Goal: Task Accomplishment & Management: Complete application form

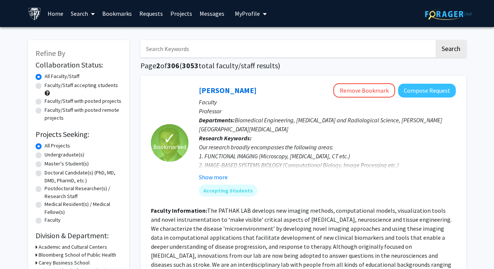
click at [126, 15] on link "Bookmarks" at bounding box center [117, 13] width 37 height 26
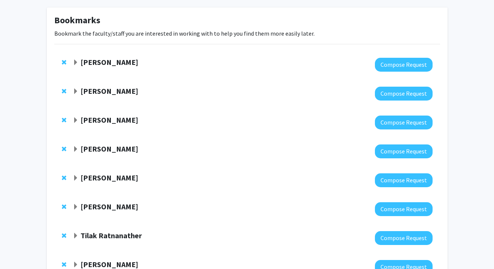
scroll to position [33, 0]
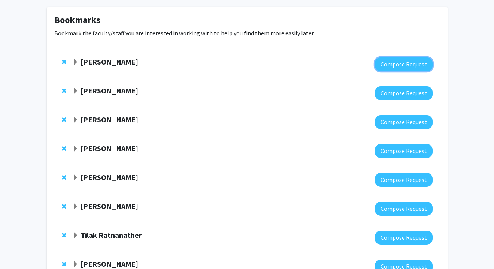
drag, startPoint x: 404, startPoint y: 66, endPoint x: 345, endPoint y: 63, distance: 58.9
click at [345, 63] on div "[PERSON_NAME] Compose Request" at bounding box center [253, 64] width 360 height 14
click at [345, 63] on div at bounding box center [253, 64] width 360 height 14
click at [85, 63] on strong "[PERSON_NAME]" at bounding box center [110, 61] width 58 height 9
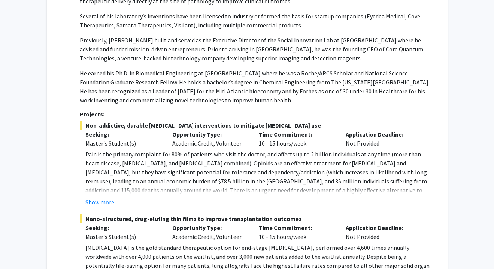
scroll to position [262, 0]
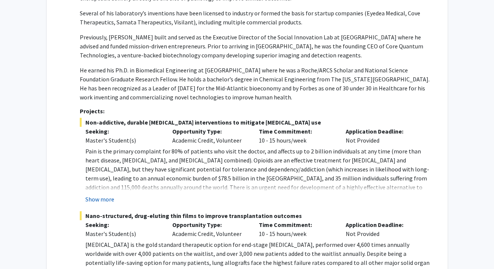
click at [100, 200] on button "Show more" at bounding box center [99, 198] width 29 height 9
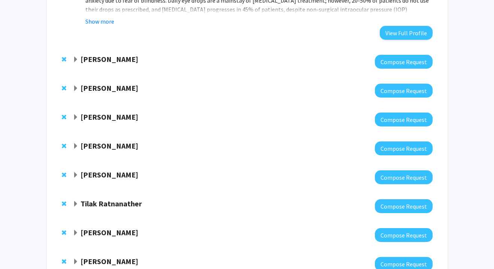
scroll to position [708, 0]
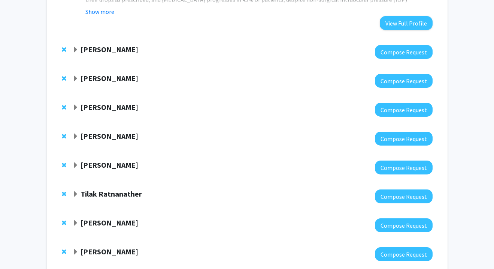
click at [77, 76] on span "Expand Yannis Paulus Bookmark" at bounding box center [76, 79] width 6 height 6
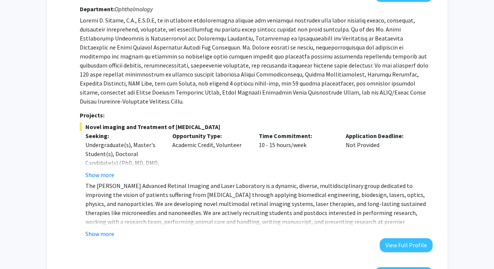
scroll to position [797, 0]
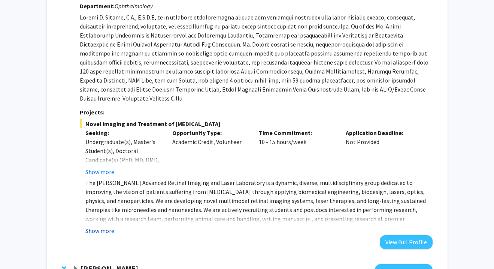
click at [111, 226] on button "Show more" at bounding box center [99, 230] width 29 height 9
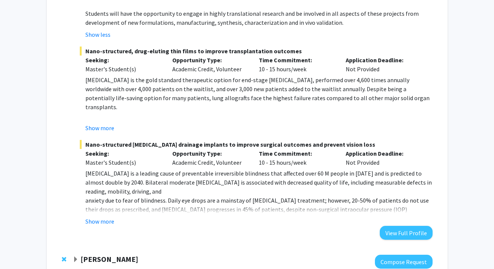
scroll to position [495, 0]
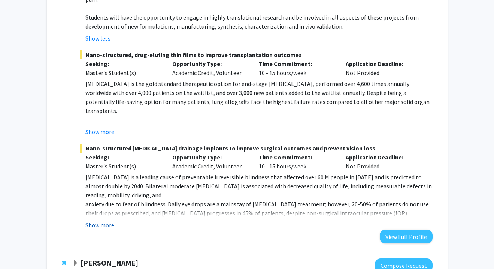
click at [102, 220] on button "Show more" at bounding box center [99, 224] width 29 height 9
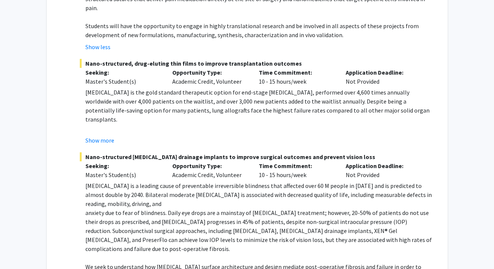
scroll to position [485, 0]
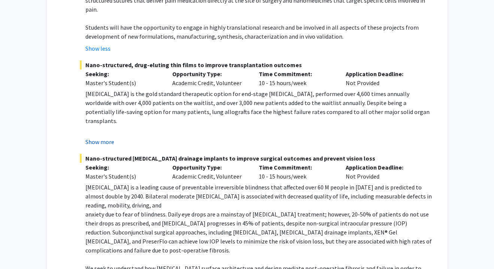
click at [112, 137] on button "Show more" at bounding box center [99, 141] width 29 height 9
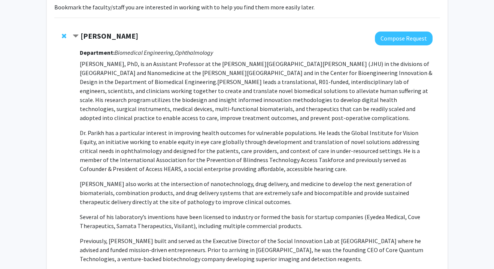
scroll to position [0, 0]
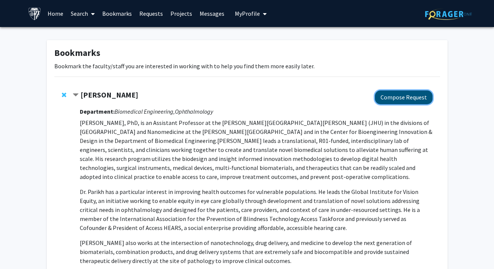
click at [401, 98] on button "Compose Request" at bounding box center [404, 97] width 58 height 14
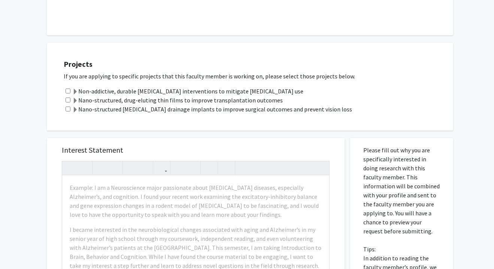
scroll to position [215, 0]
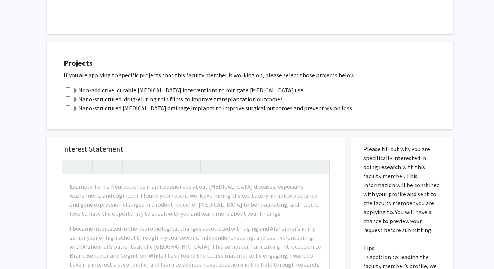
click at [69, 90] on input "checkbox" at bounding box center [68, 89] width 5 height 5
checkbox input "true"
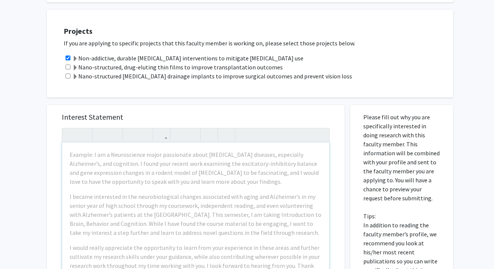
scroll to position [250, 0]
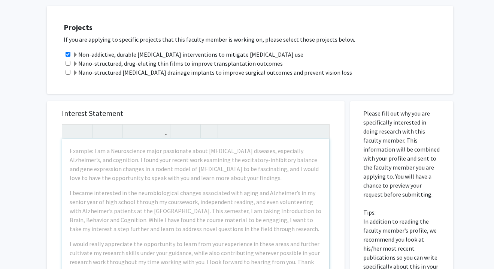
click at [80, 54] on label "Non-addictive, durable [MEDICAL_DATA] interventions to mitigate [MEDICAL_DATA] …" at bounding box center [187, 54] width 231 height 9
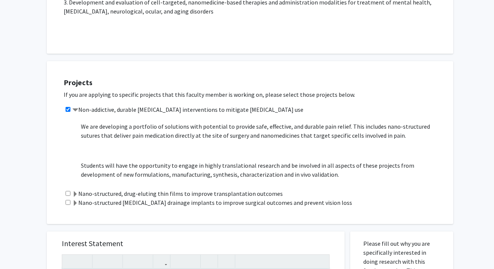
scroll to position [76, 0]
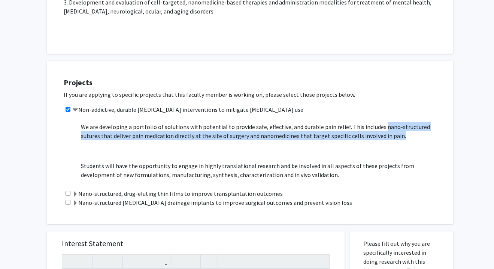
drag, startPoint x: 379, startPoint y: 127, endPoint x: 379, endPoint y: 137, distance: 9.4
click at [379, 137] on p "We are developing a portfolio of solutions with potential to provide safe, effe…" at bounding box center [263, 131] width 365 height 18
copy p "nano-structured sutures that deliver pain medication directly at the site of su…"
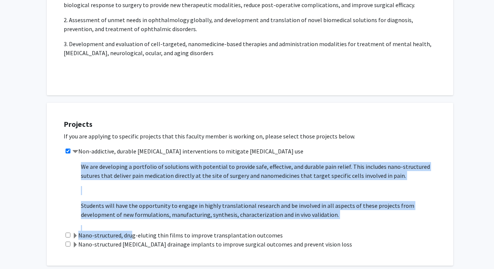
scroll to position [123, 0]
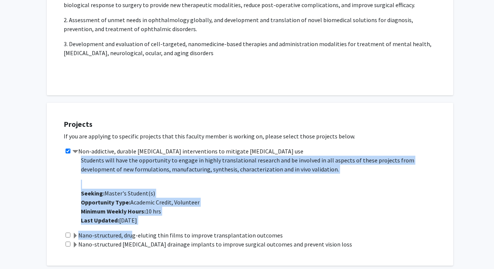
drag, startPoint x: 81, startPoint y: 169, endPoint x: 295, endPoint y: 171, distance: 214.0
click at [295, 171] on span "Pain is the primary complaint for 80% of patients who visit the doctor, and aff…" at bounding box center [263, 108] width 365 height 132
copy span "Pain is the primary complaint for 80% of patients who visit the doctor, and aff…"
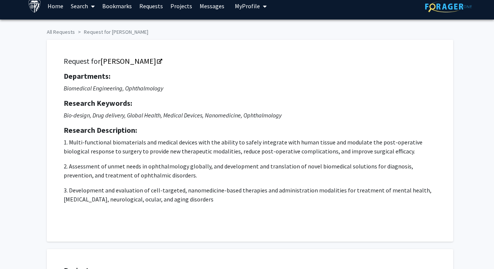
scroll to position [171, 0]
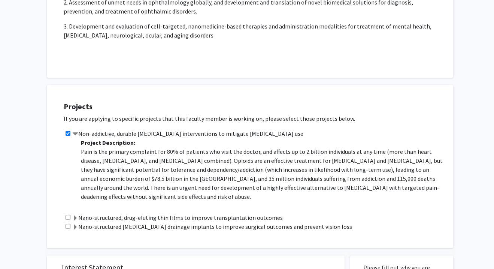
click at [246, 217] on label "Nano-structured, drug-eluting thin films to improve transplantation outcomes" at bounding box center [177, 217] width 211 height 9
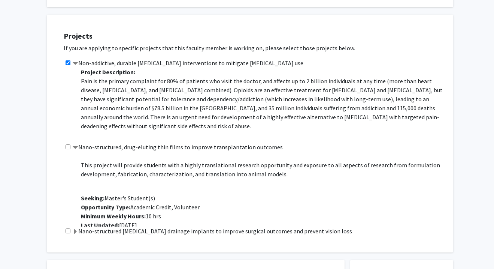
scroll to position [273, 0]
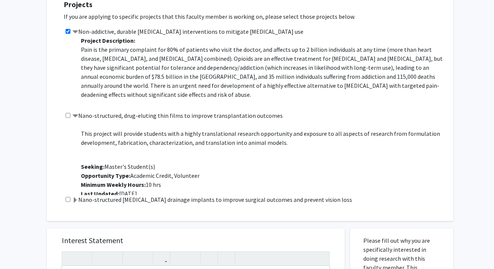
click at [236, 197] on label "Nano-structured [MEDICAL_DATA] drainage implants to improve surgical outcomes a…" at bounding box center [212, 199] width 280 height 9
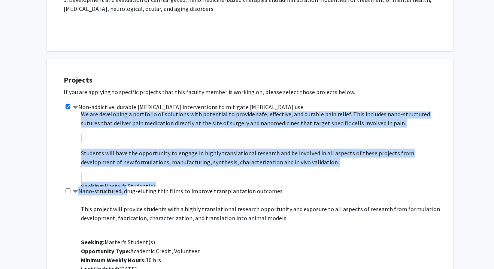
scroll to position [123, 0]
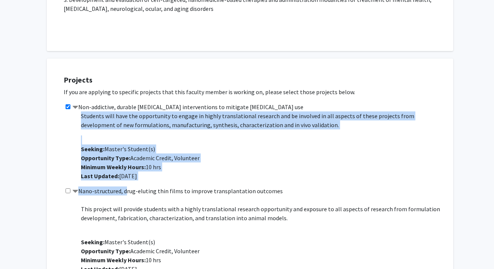
drag, startPoint x: 82, startPoint y: 124, endPoint x: 298, endPoint y: 126, distance: 216.2
click at [298, 126] on span "Pain is the primary complaint for 80% of patients who visit the doctor, and aff…" at bounding box center [263, 63] width 365 height 132
copy span "Pain is the primary complaint for 80% of patients who visit the doctor, and aff…"
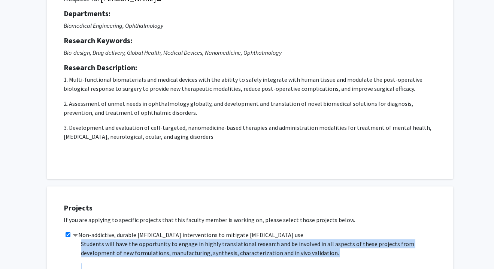
scroll to position [0, 0]
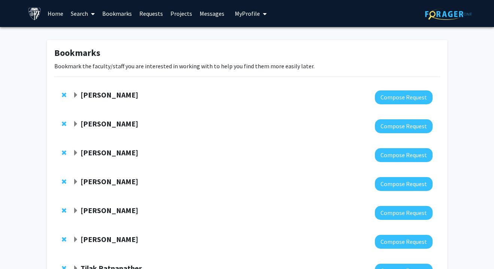
click at [93, 126] on strong "[PERSON_NAME]" at bounding box center [110, 123] width 58 height 9
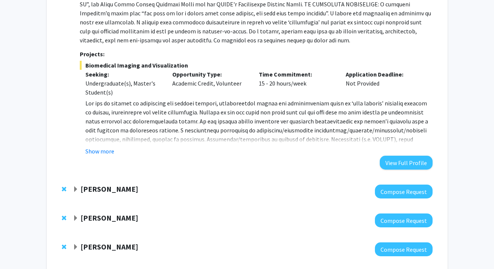
scroll to position [242, 0]
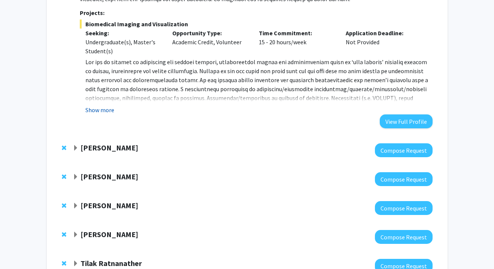
click at [98, 110] on button "Show more" at bounding box center [99, 109] width 29 height 9
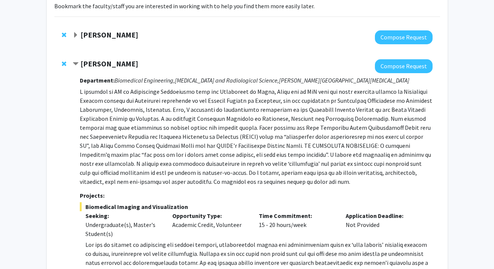
scroll to position [0, 0]
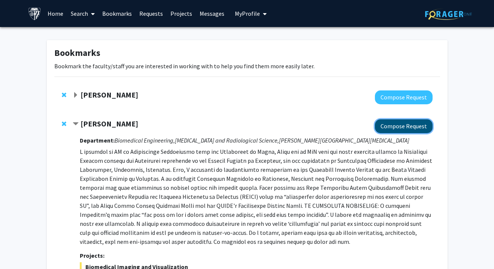
click at [382, 125] on button "Compose Request" at bounding box center [404, 126] width 58 height 14
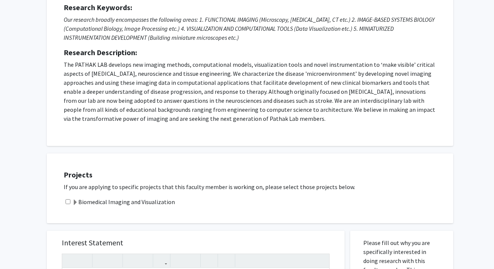
scroll to position [171, 0]
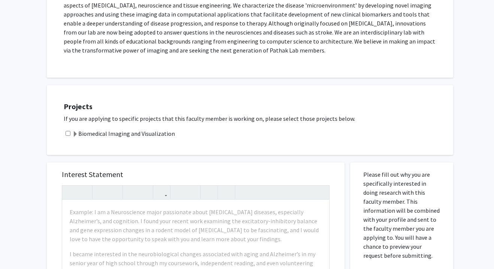
click at [118, 135] on label "Biomedical Imaging and Visualization" at bounding box center [123, 133] width 103 height 9
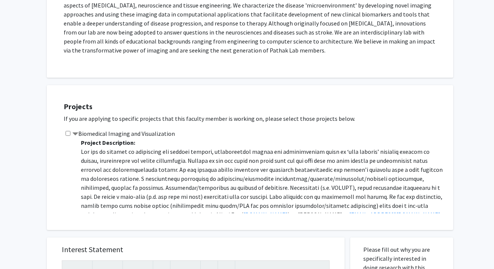
scroll to position [63, 0]
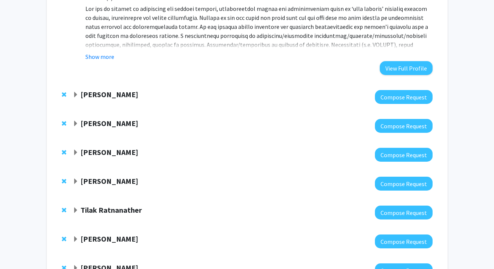
scroll to position [290, 0]
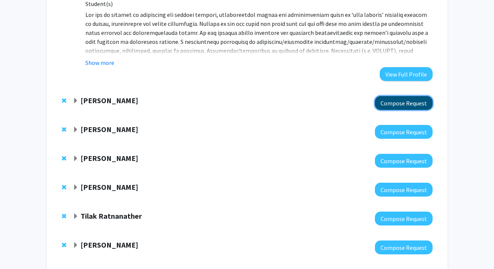
click at [398, 103] on button "Compose Request" at bounding box center [404, 103] width 58 height 14
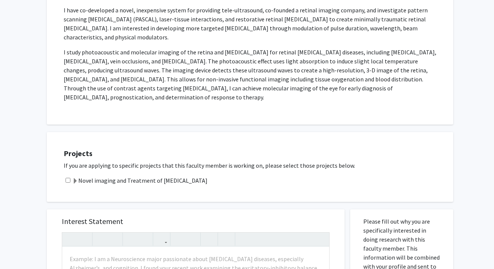
scroll to position [245, 0]
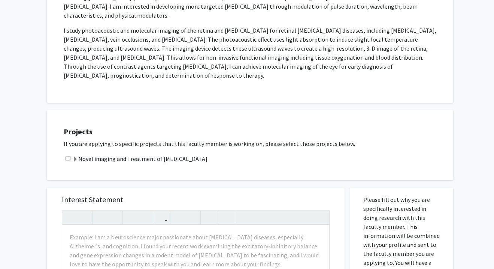
click at [79, 154] on label "Novel imaging and Treatment of [MEDICAL_DATA]" at bounding box center [139, 158] width 135 height 9
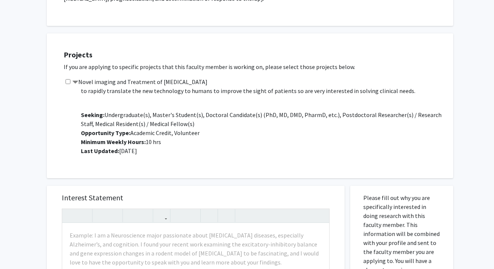
scroll to position [317, 0]
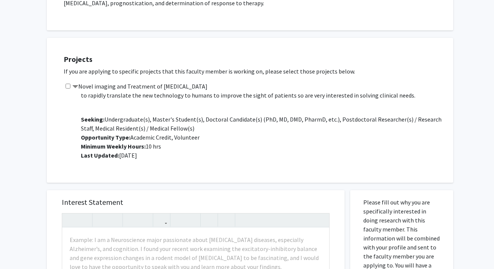
drag, startPoint x: 157, startPoint y: 149, endPoint x: 196, endPoint y: 172, distance: 44.7
click at [196, 172] on div "Projects If you are applying to specific projects that this faculty member is w…" at bounding box center [250, 110] width 407 height 145
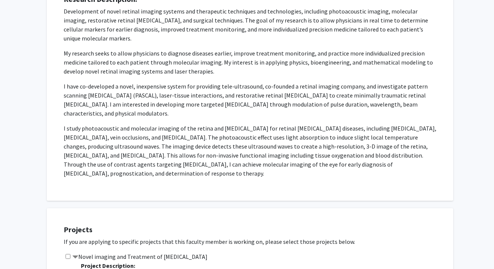
scroll to position [0, 0]
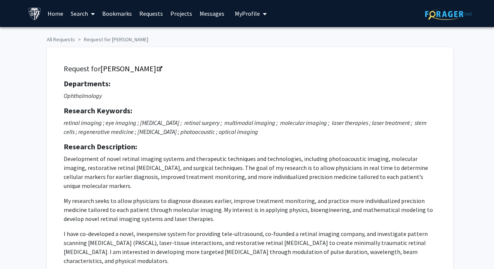
click at [91, 19] on span at bounding box center [91, 14] width 7 height 26
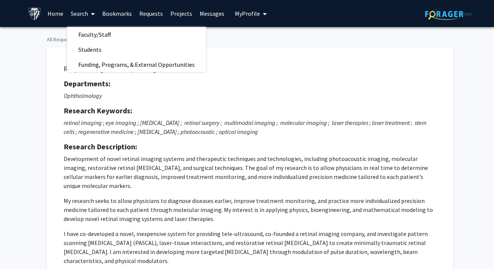
click at [98, 16] on link "Search" at bounding box center [82, 13] width 31 height 26
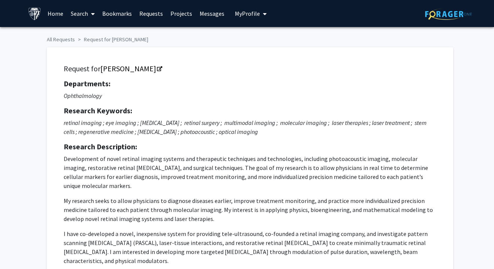
click at [118, 16] on link "Bookmarks" at bounding box center [117, 13] width 37 height 26
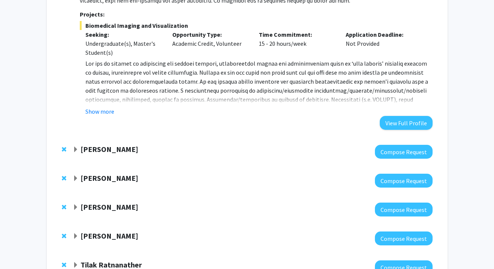
scroll to position [314, 0]
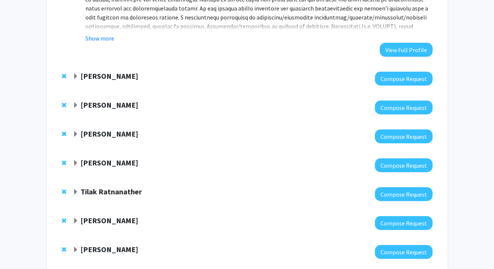
click at [106, 106] on strong "[PERSON_NAME]" at bounding box center [110, 104] width 58 height 9
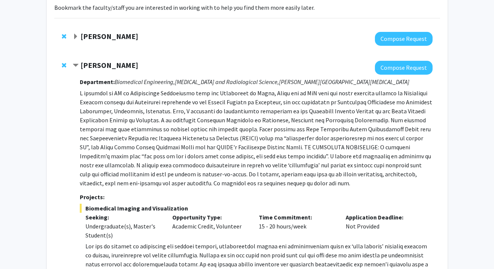
scroll to position [0, 0]
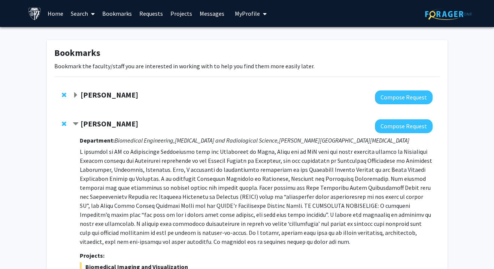
click at [184, 14] on link "Projects" at bounding box center [181, 13] width 29 height 26
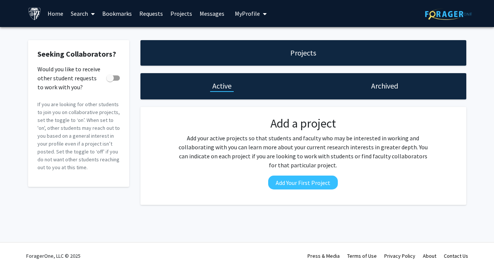
click at [163, 18] on link "Requests" at bounding box center [151, 13] width 31 height 26
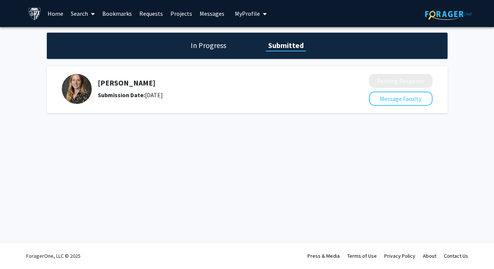
drag, startPoint x: 145, startPoint y: 95, endPoint x: 206, endPoint y: 94, distance: 61.5
click at [206, 94] on div "Submission Date: [DATE]" at bounding box center [214, 94] width 232 height 9
click at [114, 12] on link "Bookmarks" at bounding box center [117, 13] width 37 height 26
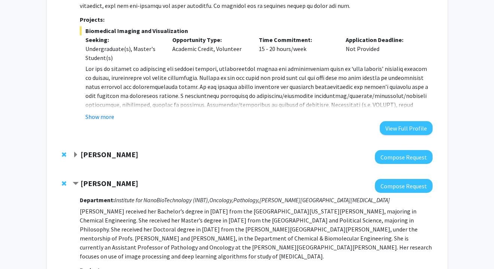
scroll to position [248, 0]
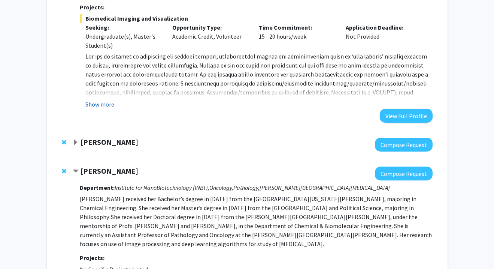
click at [102, 103] on button "Show more" at bounding box center [99, 104] width 29 height 9
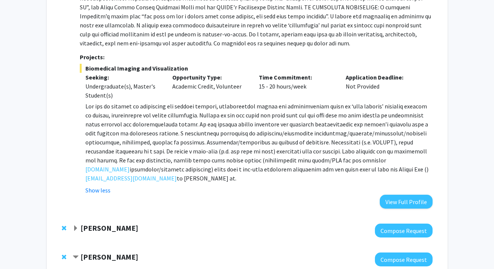
scroll to position [198, 0]
click at [94, 227] on strong "[PERSON_NAME]" at bounding box center [110, 227] width 58 height 9
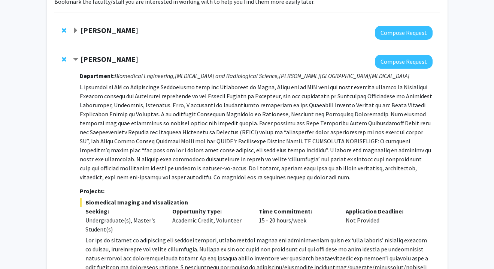
scroll to position [51, 0]
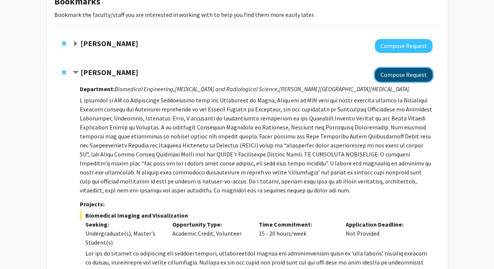
click at [400, 73] on button "Compose Request" at bounding box center [404, 75] width 58 height 14
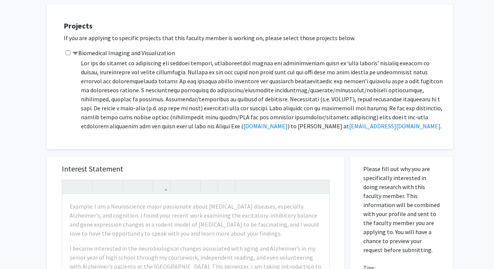
scroll to position [6, 0]
